Goal: Navigation & Orientation: Find specific page/section

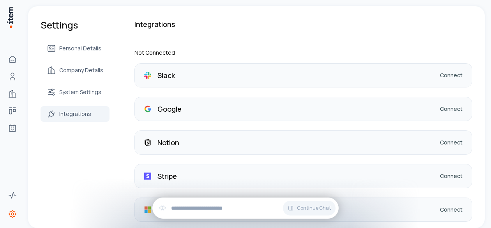
scroll to position [96, 0]
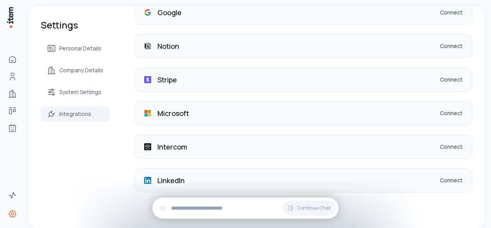
click at [454, 183] on div "LinkedIn Connect" at bounding box center [303, 179] width 337 height 23
click at [449, 176] on link "Connect" at bounding box center [451, 180] width 23 height 8
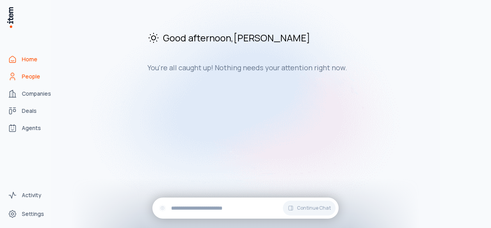
click at [27, 78] on span "People" at bounding box center [31, 77] width 18 height 8
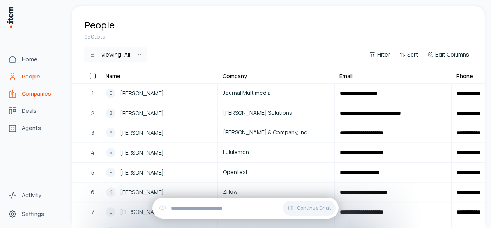
click at [34, 99] on link "Companies" at bounding box center [34, 94] width 59 height 16
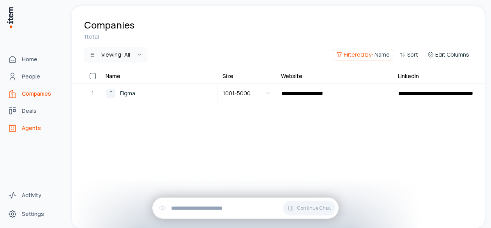
click at [35, 128] on span "Agents" at bounding box center [31, 128] width 19 height 8
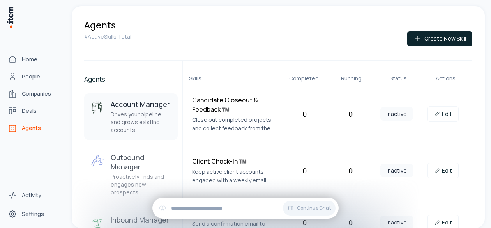
click at [32, 84] on div "Home People Companies Deals Agents" at bounding box center [34, 93] width 69 height 187
click at [32, 79] on span "People" at bounding box center [31, 77] width 18 height 8
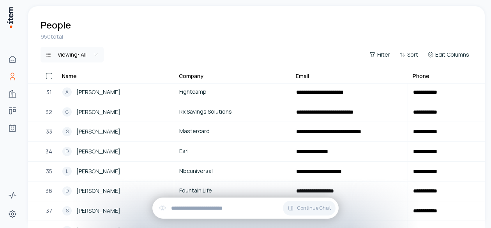
scroll to position [594, 0]
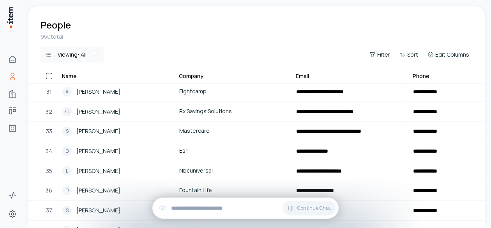
click at [337, 7] on div "People" at bounding box center [256, 18] width 457 height 25
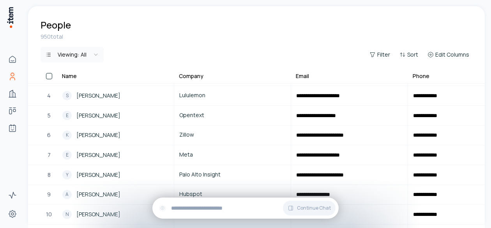
scroll to position [0, 0]
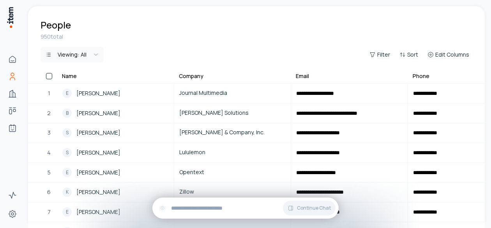
click at [76, 54] on html "**********" at bounding box center [245, 114] width 491 height 228
click at [246, 105] on link "Ramsey Solutions" at bounding box center [233, 113] width 116 height 19
